Goal: Find specific page/section: Find specific page/section

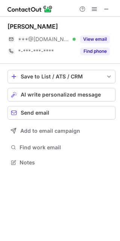
scroll to position [4, 4]
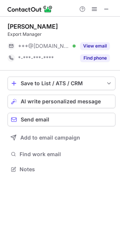
scroll to position [4, 4]
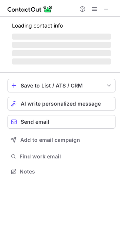
scroll to position [4, 4]
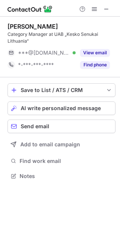
scroll to position [4, 4]
